Goal: Transaction & Acquisition: Download file/media

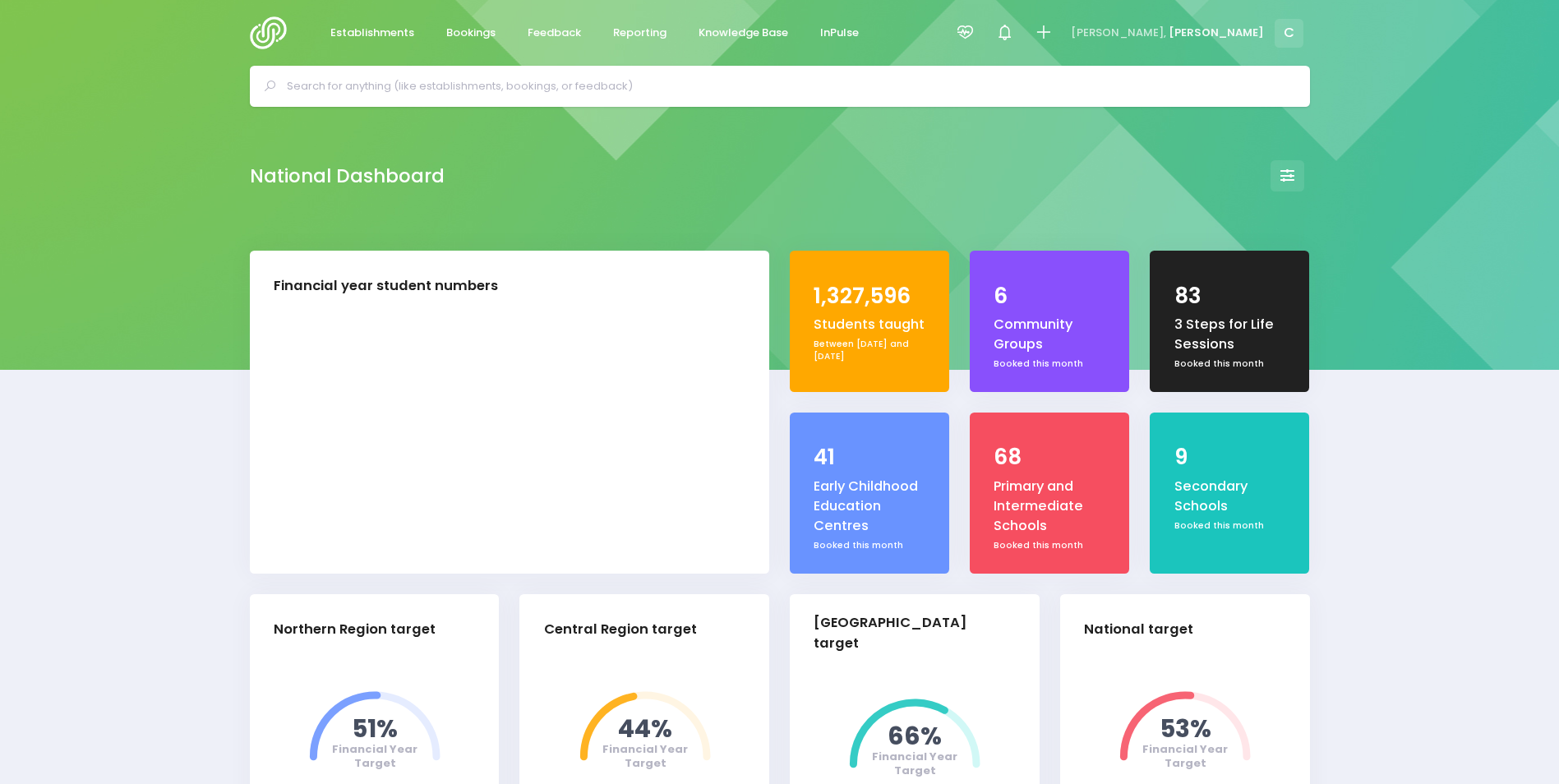
select select "5"
click at [465, 30] on span "Bookings" at bounding box center [471, 33] width 50 height 17
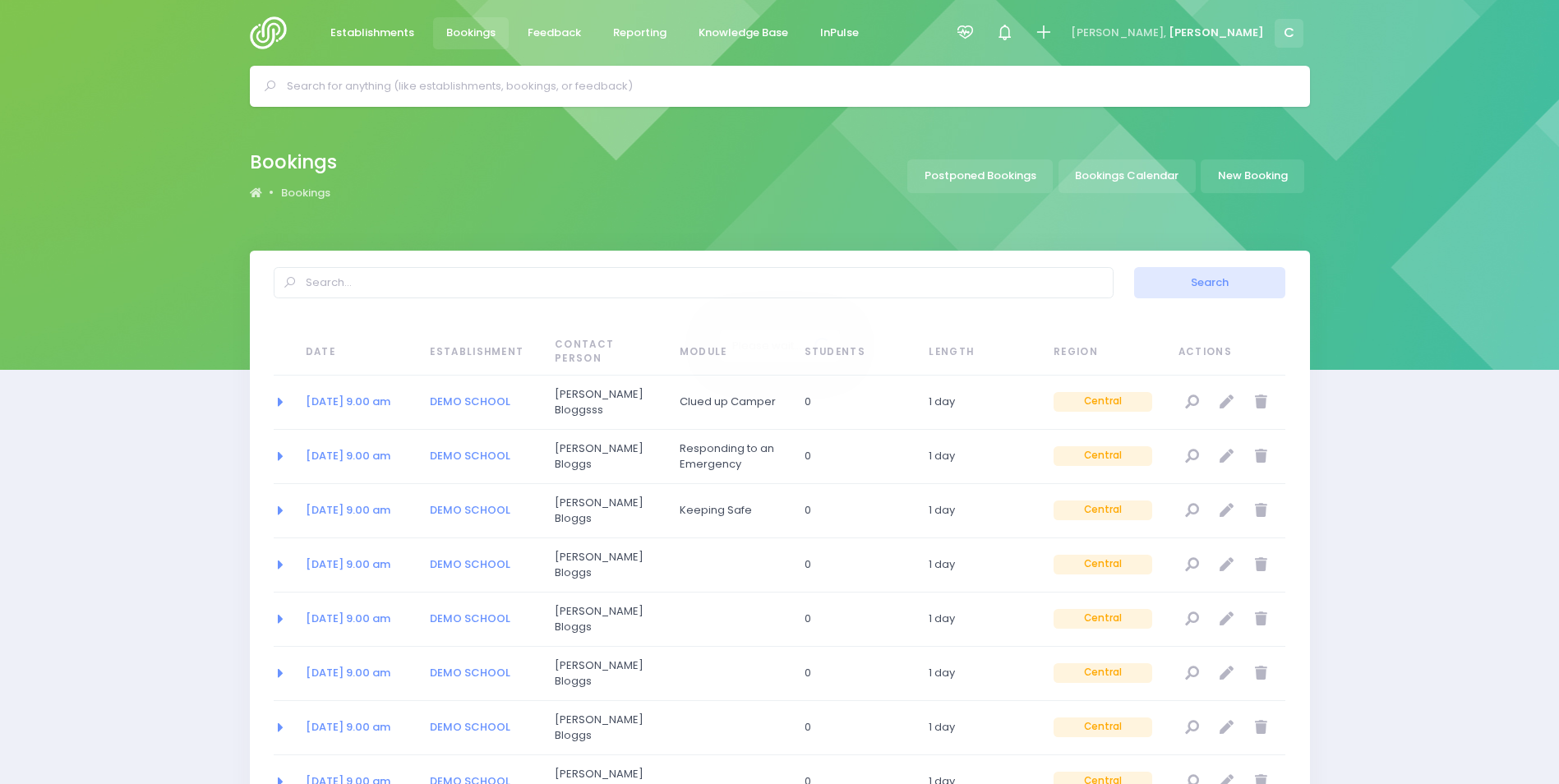
select select "20"
click at [1116, 179] on link "Bookings Calendar" at bounding box center [1127, 176] width 137 height 34
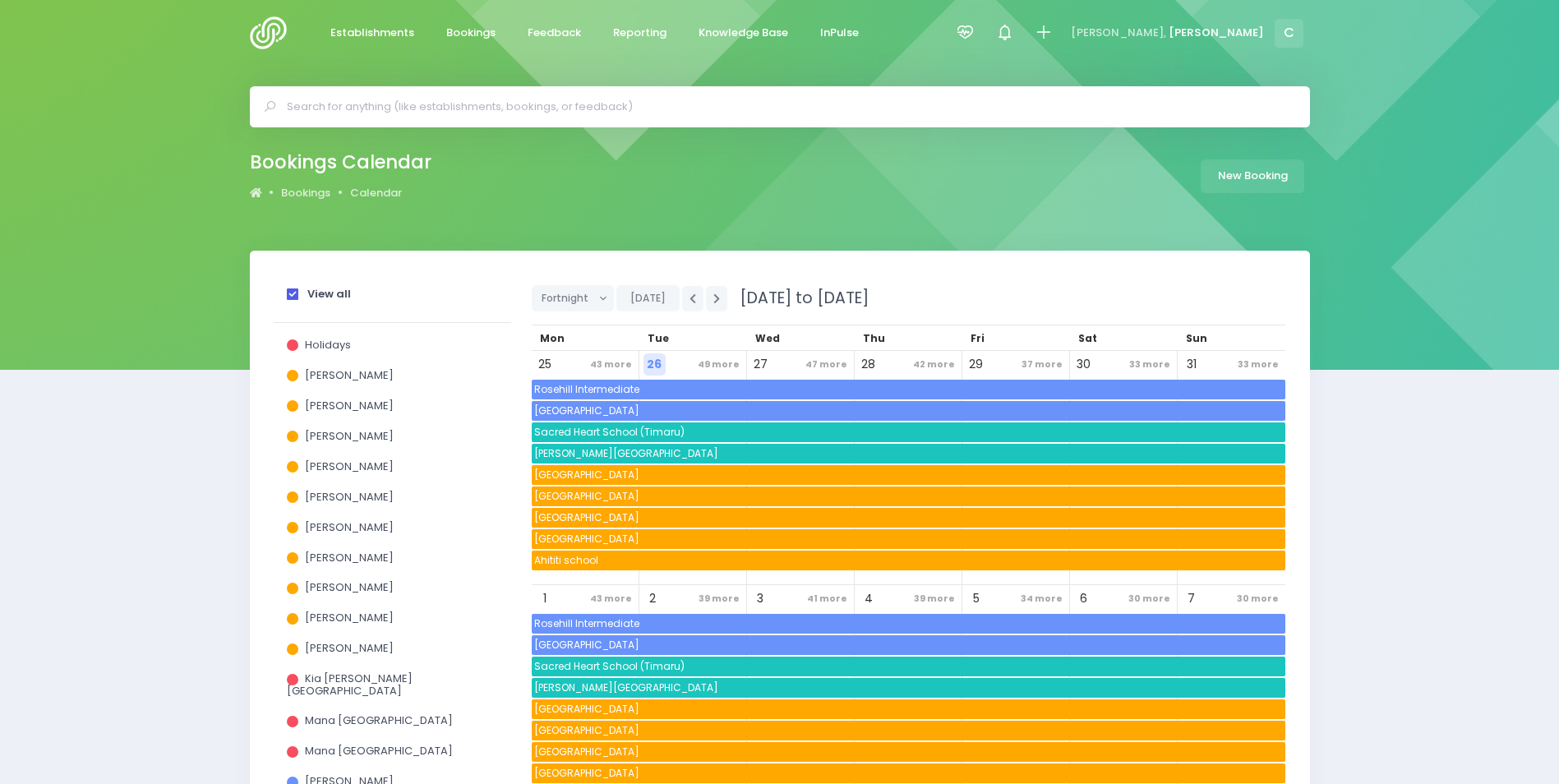
click at [324, 290] on strong "View all" at bounding box center [329, 294] width 44 height 16
click at [0, 0] on input "View all" at bounding box center [0, 0] width 0 height 0
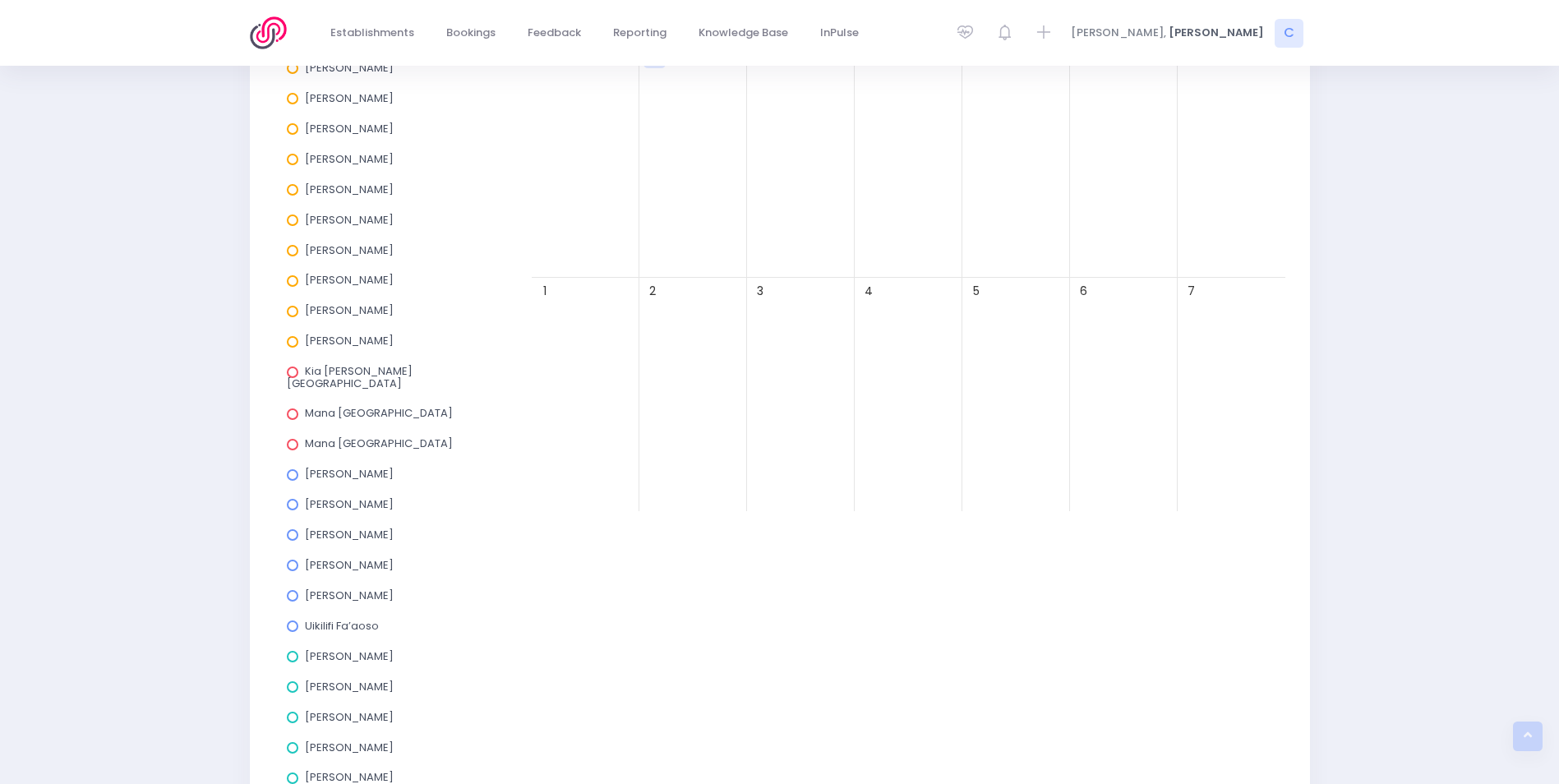
scroll to position [329, 0]
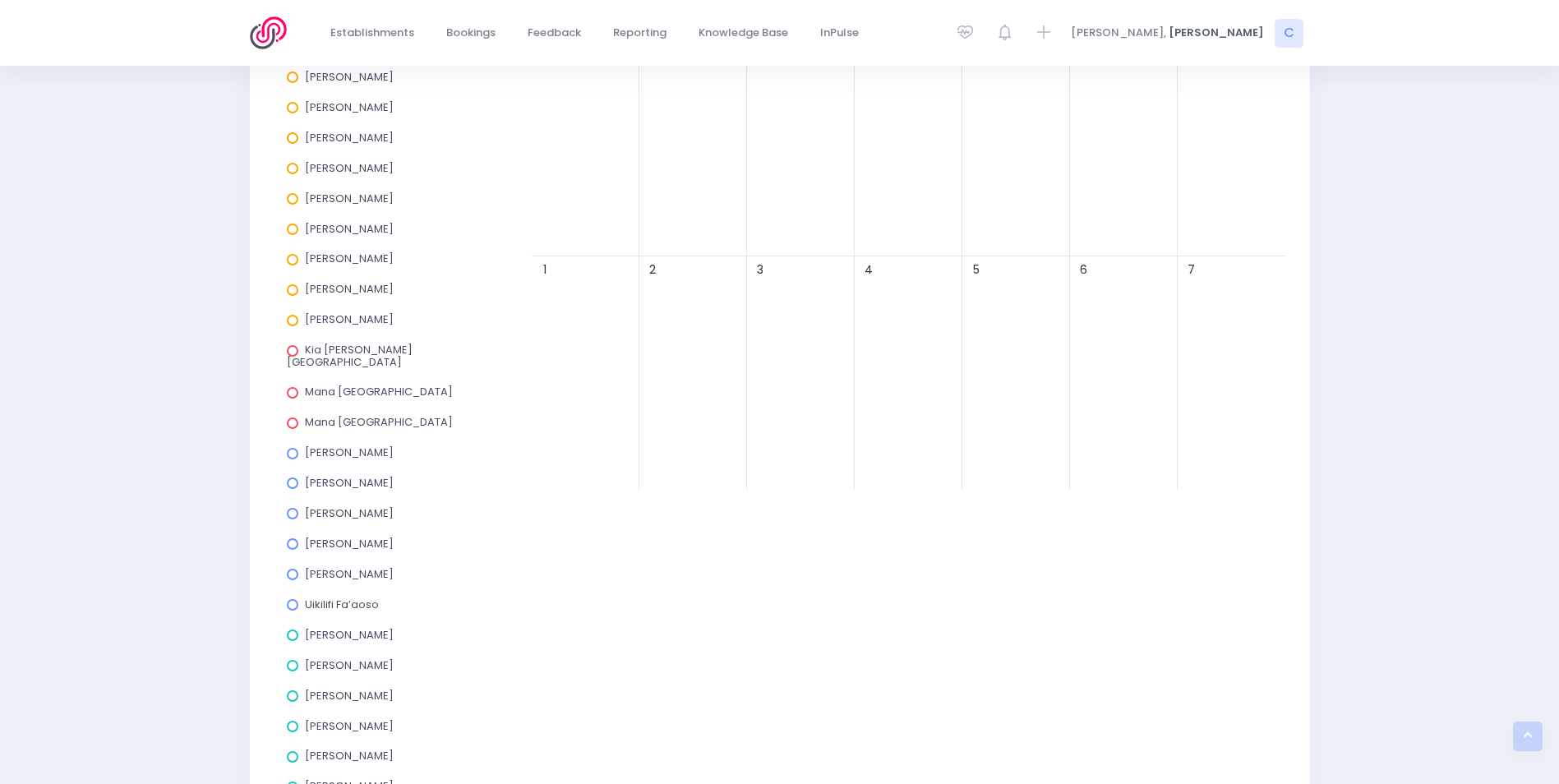
click at [290, 599] on span at bounding box center [293, 605] width 12 height 12
click at [0, 0] on input "Uikilifi Fa’aoso" at bounding box center [0, 0] width 0 height 0
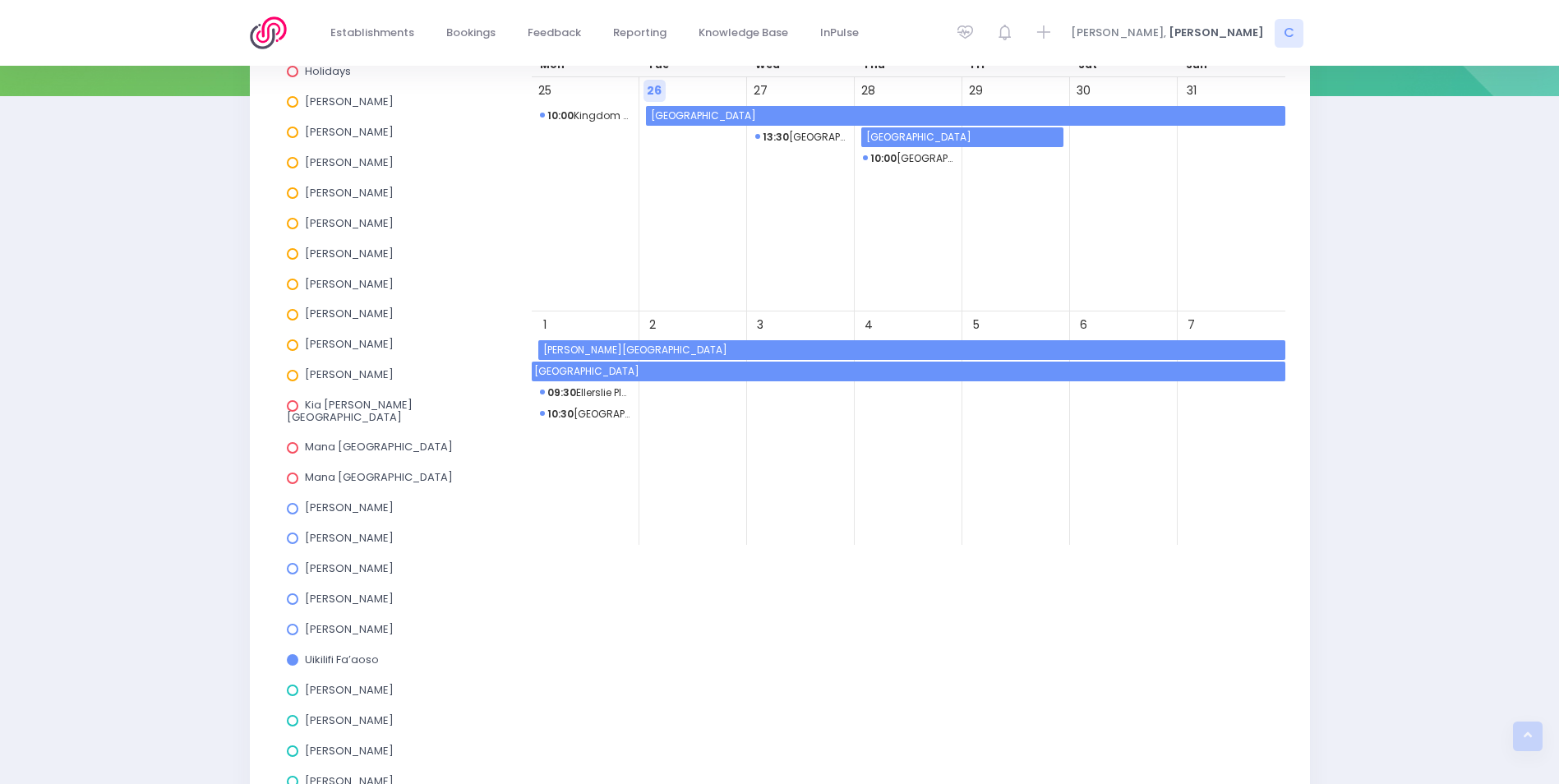
scroll to position [165, 0]
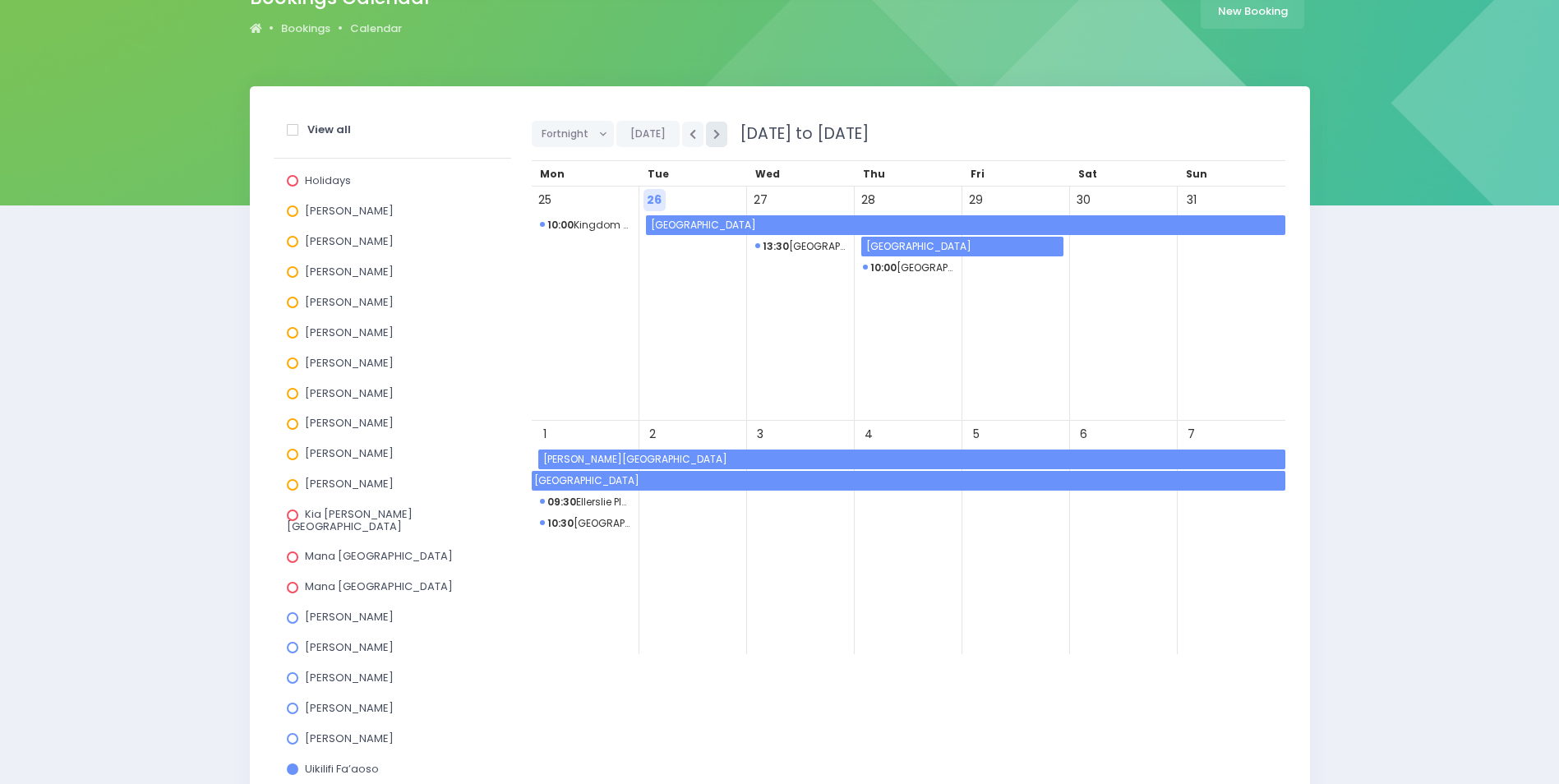
click at [714, 135] on icon "button" at bounding box center [717, 134] width 7 height 11
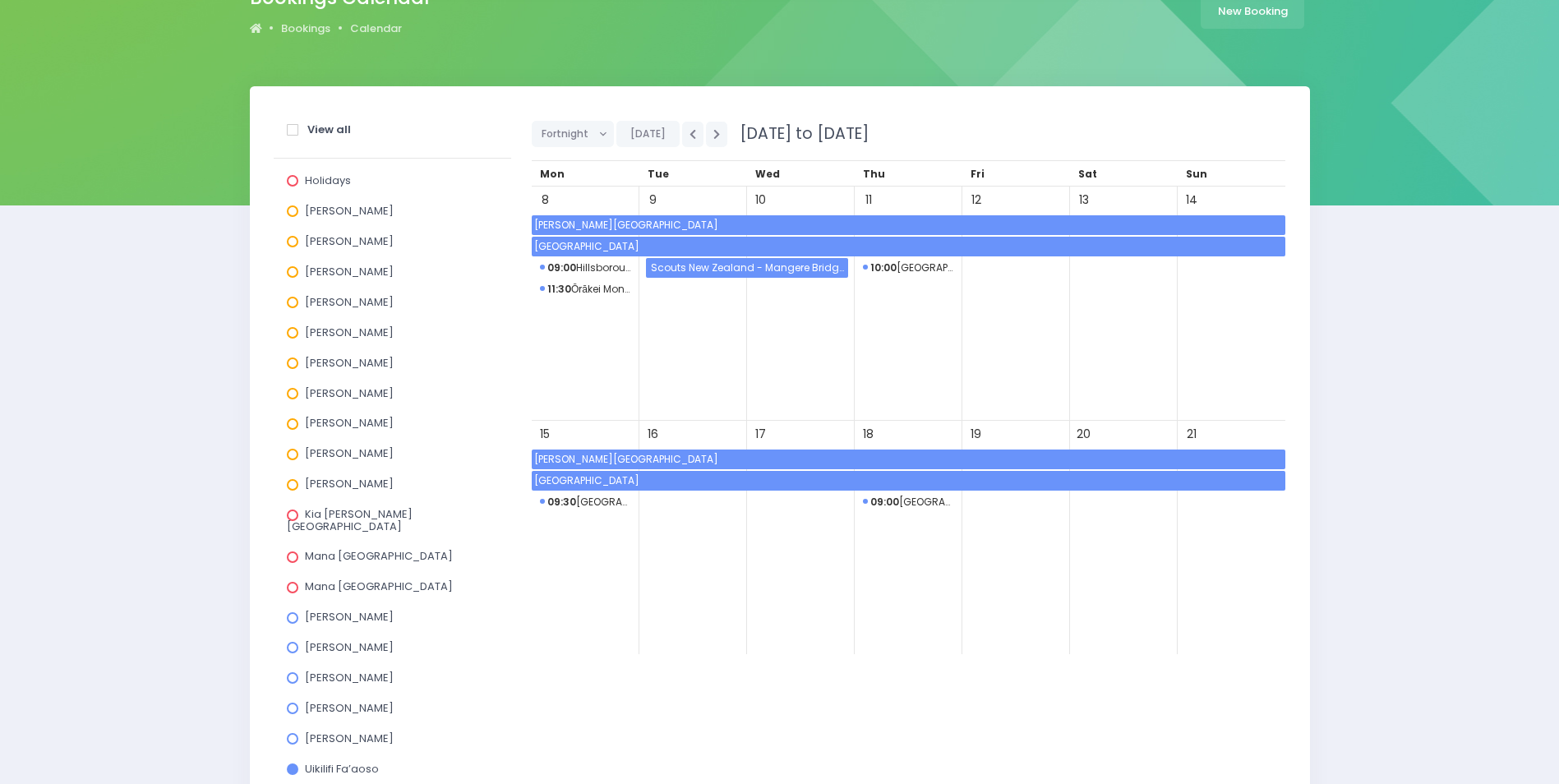
click at [647, 451] on span "[PERSON_NAME][GEOGRAPHIC_DATA]" at bounding box center [908, 458] width 754 height 19
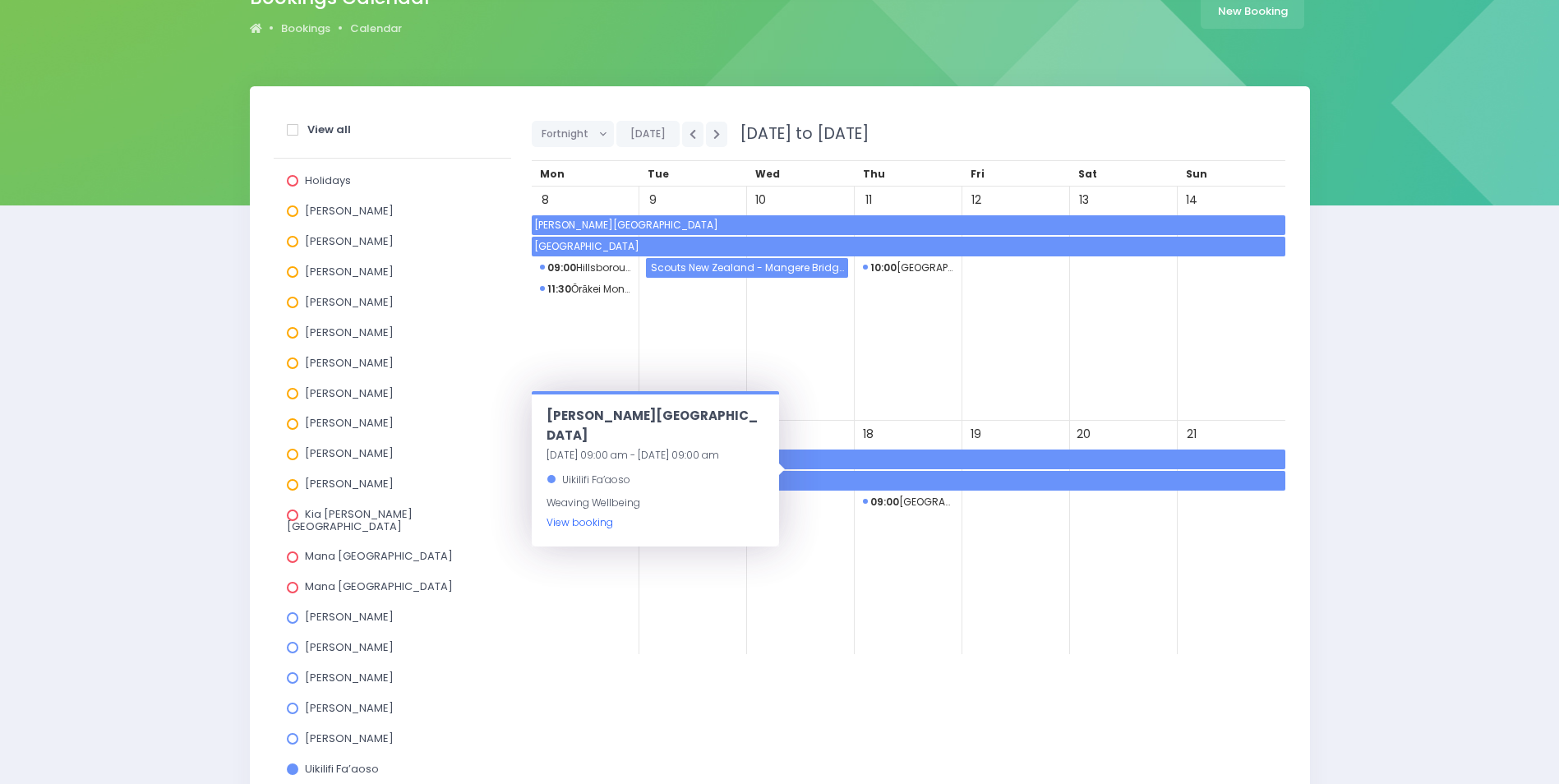
click at [578, 515] on link "View booking" at bounding box center [579, 522] width 66 height 14
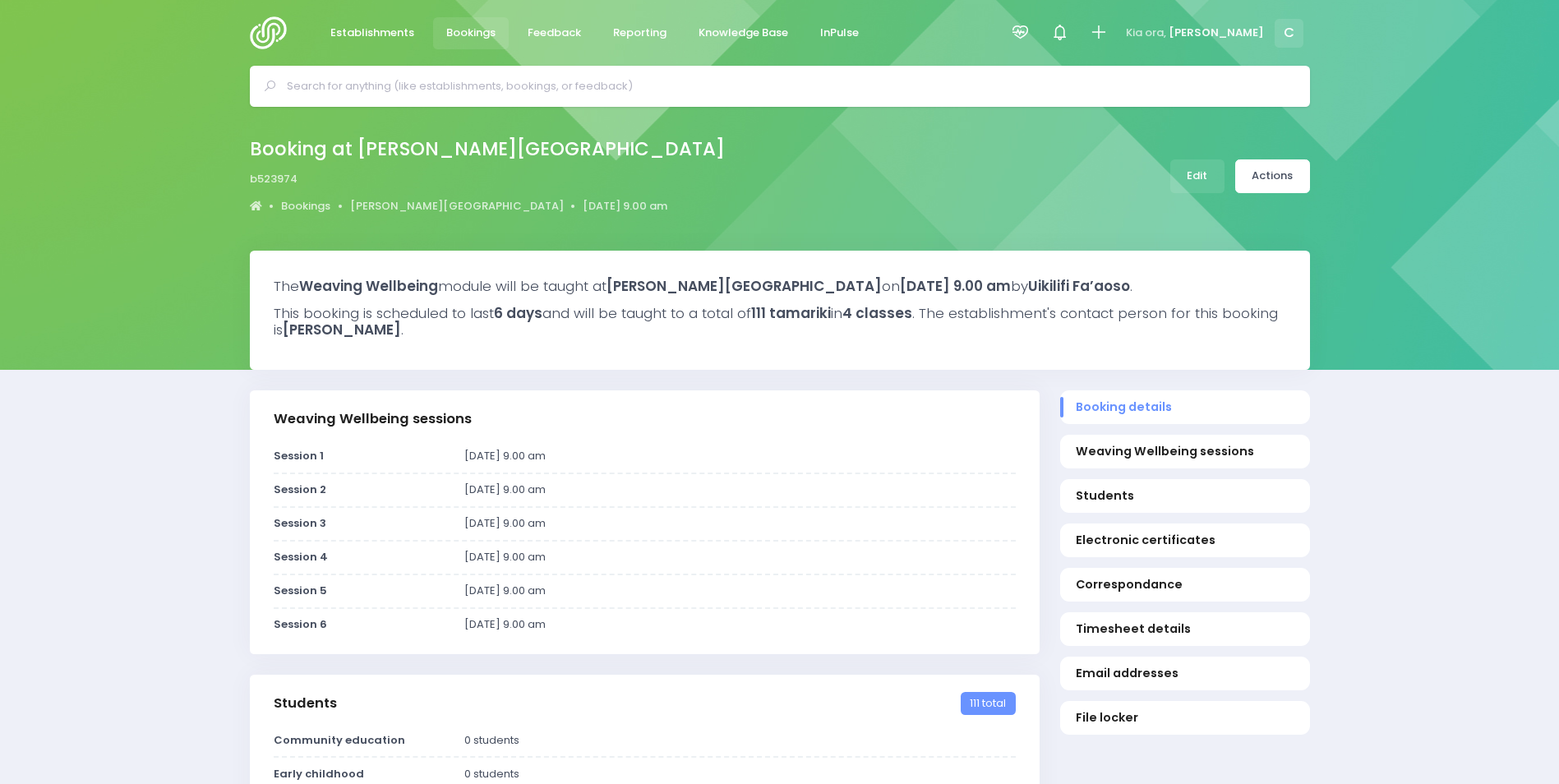
select select "5"
click at [1450, 238] on div "Booking at [PERSON_NAME][GEOGRAPHIC_DATA] b523974 Bookings [PERSON_NAME][GEOGRA…" at bounding box center [779, 178] width 1559 height 144
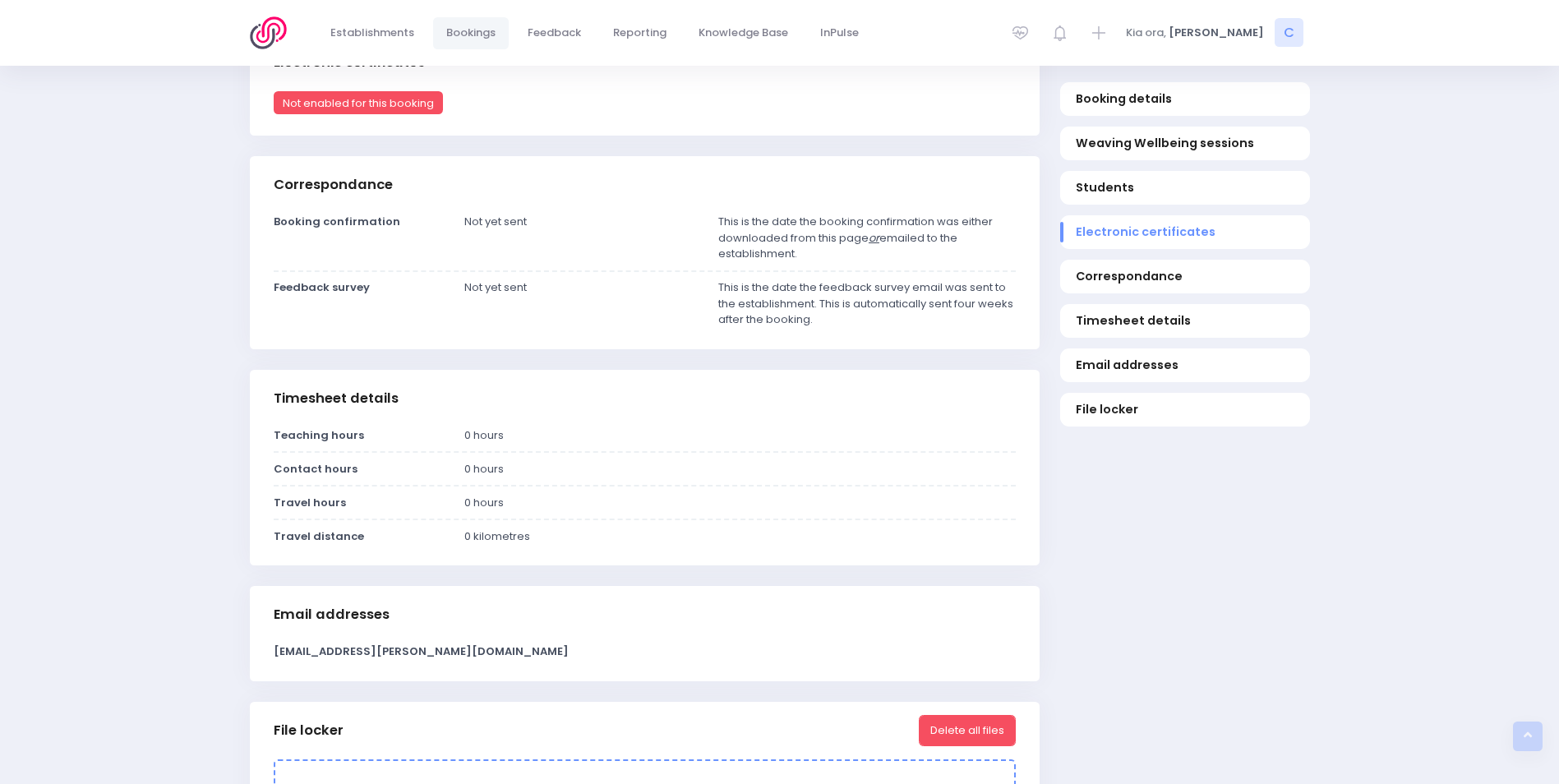
scroll to position [1397, 0]
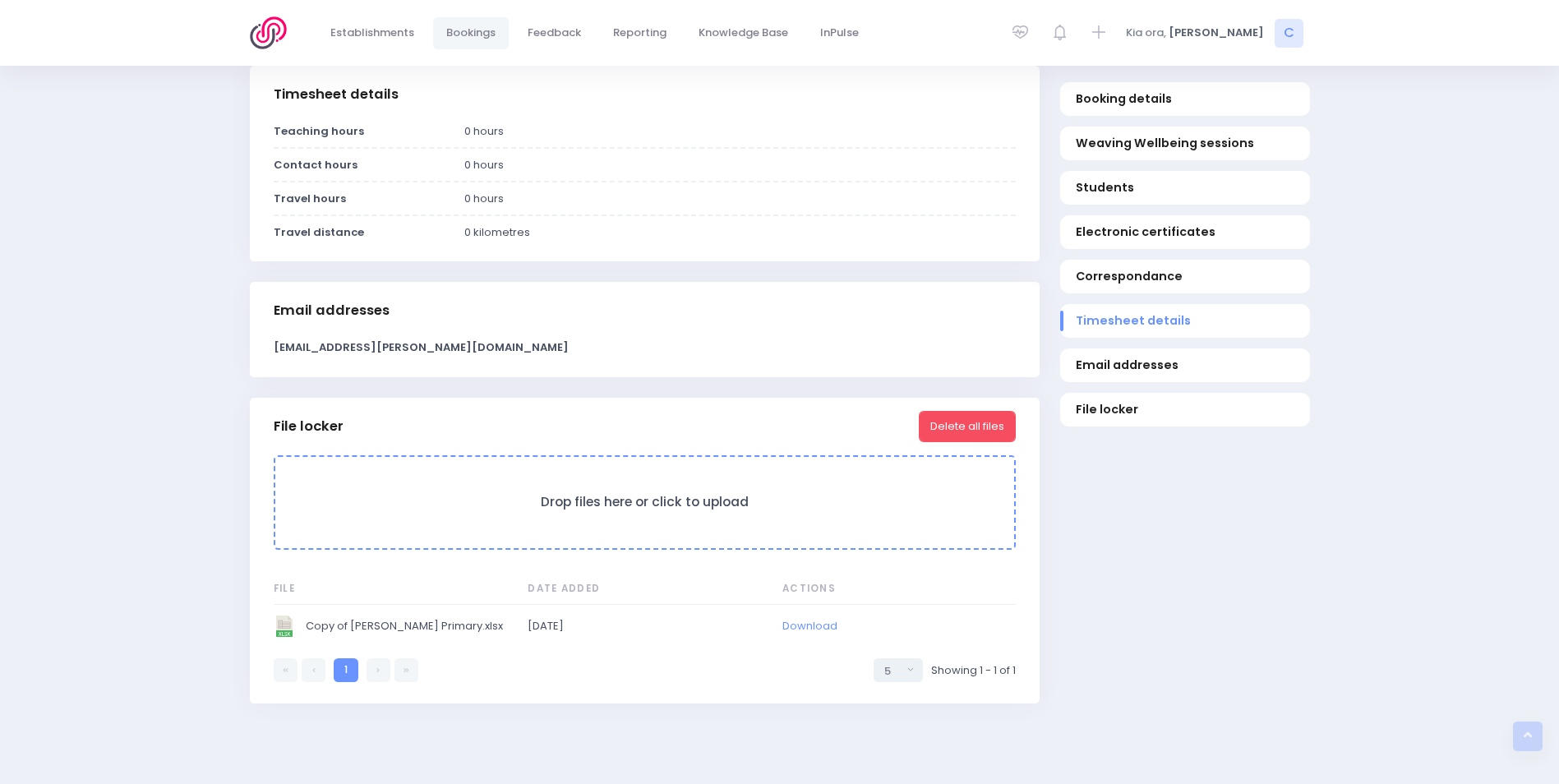
click at [283, 628] on img "Copy of Dawson Primary.xlsx" at bounding box center [284, 625] width 21 height 21
click at [346, 625] on span "Copy of [PERSON_NAME] Primary.xlsx" at bounding box center [389, 625] width 230 height 21
click at [810, 626] on link "Download" at bounding box center [810, 625] width 55 height 16
